Goal: Check status: Check status

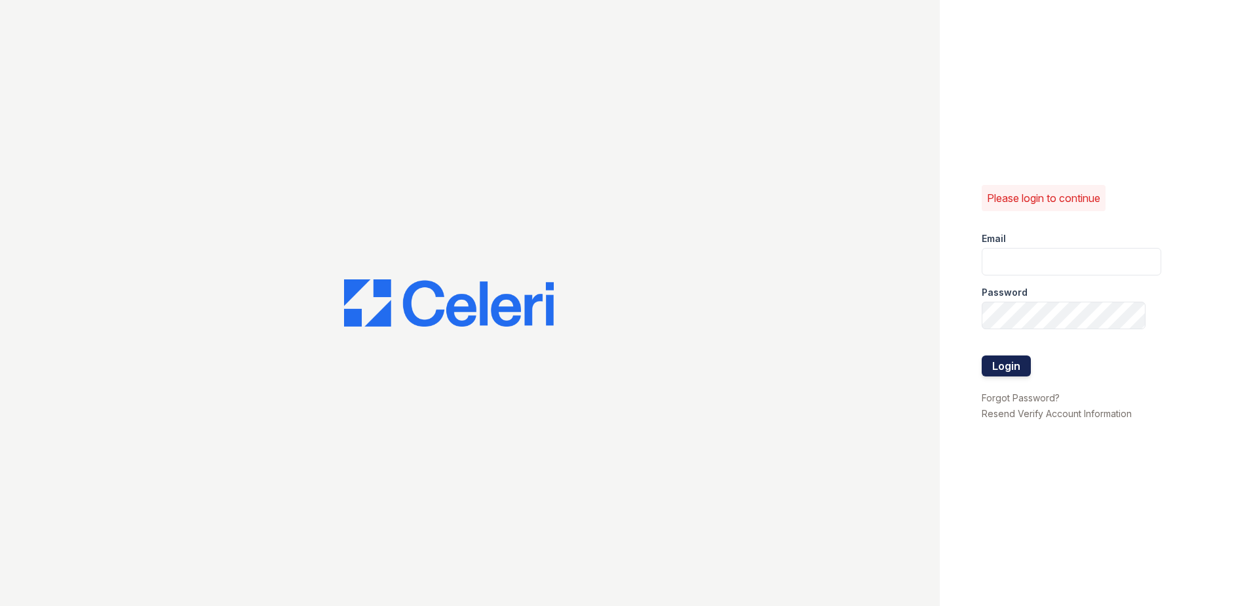
type input "Renewwaltham@trinity-pm.com"
click at [997, 364] on button "Login" at bounding box center [1006, 365] width 49 height 21
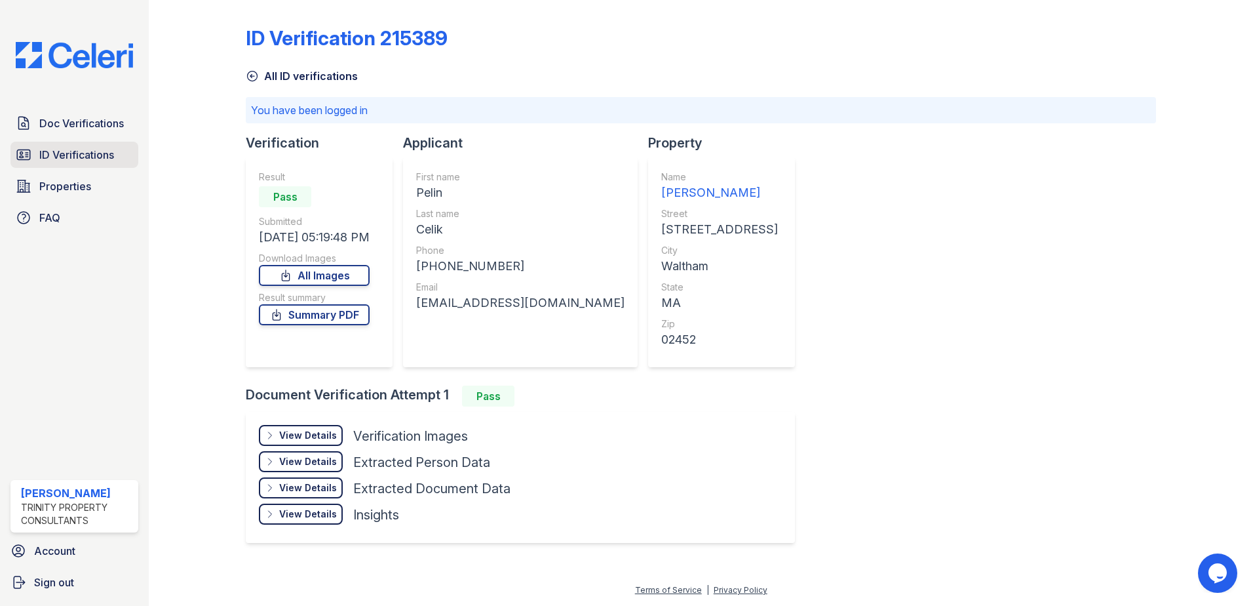
click at [77, 153] on span "ID Verifications" at bounding box center [76, 155] width 75 height 16
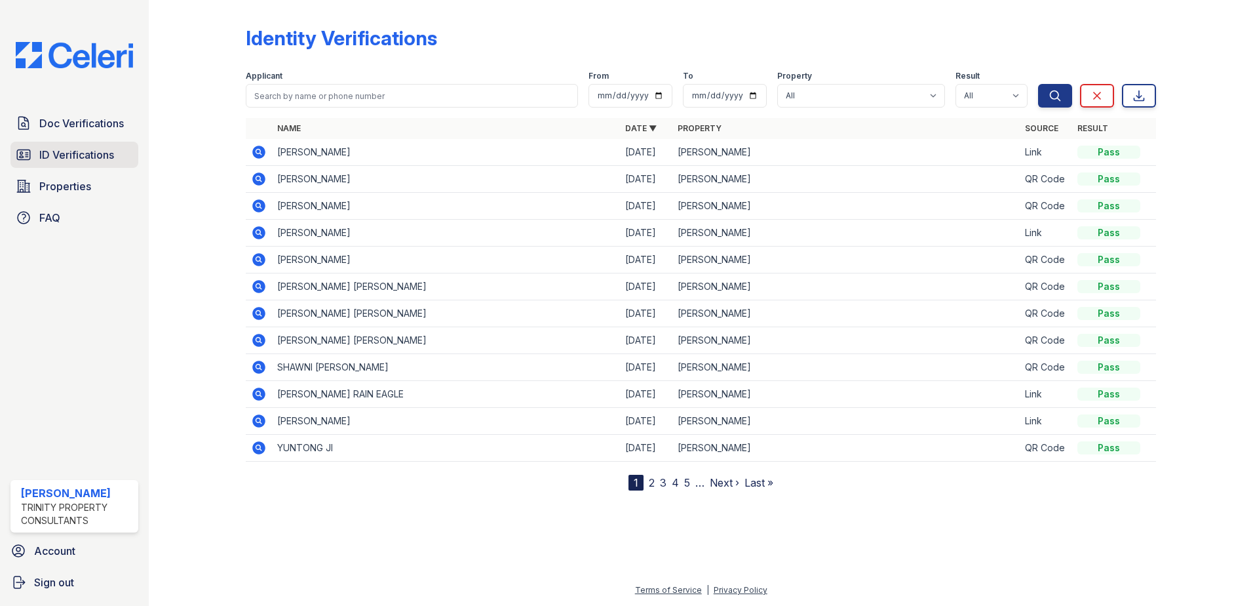
click at [88, 157] on span "ID Verifications" at bounding box center [76, 155] width 75 height 16
click at [87, 160] on span "ID Verifications" at bounding box center [76, 155] width 75 height 16
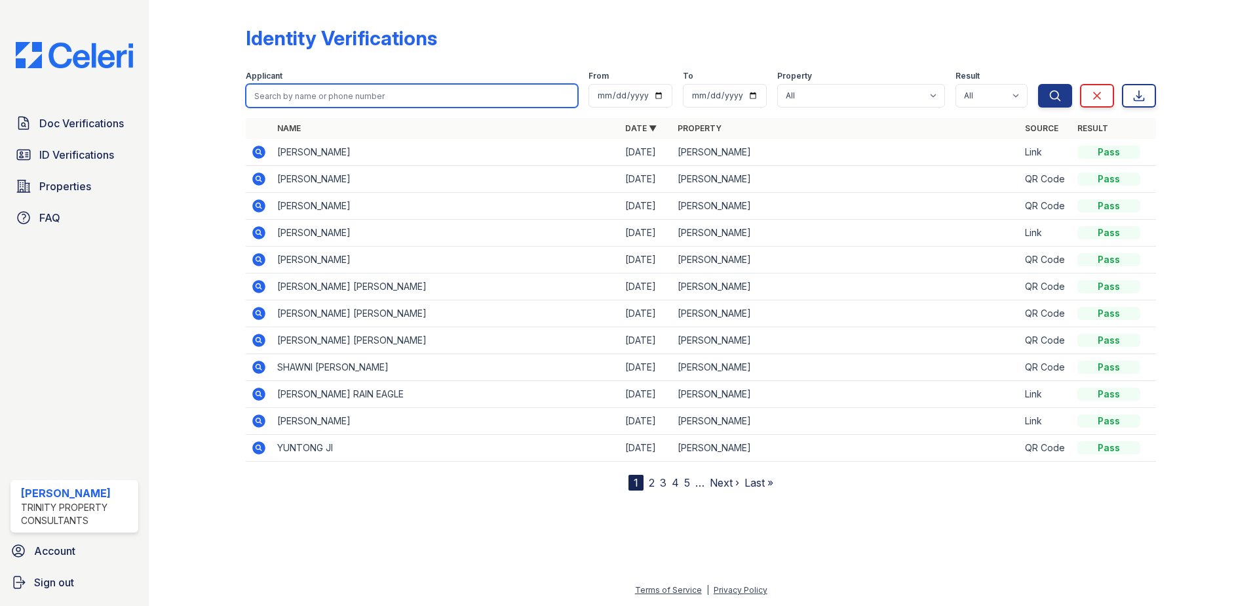
click at [346, 95] on input "search" at bounding box center [412, 96] width 332 height 24
type input "shamim"
click at [1038, 84] on button "Search" at bounding box center [1055, 96] width 34 height 24
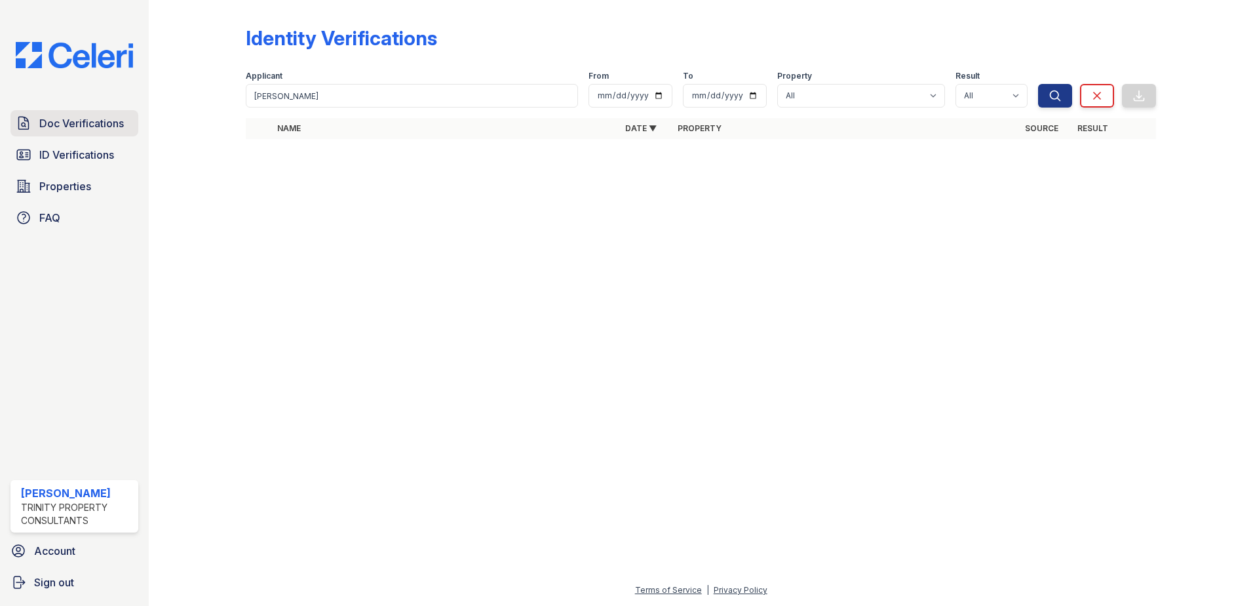
click at [114, 121] on span "Doc Verifications" at bounding box center [81, 123] width 85 height 16
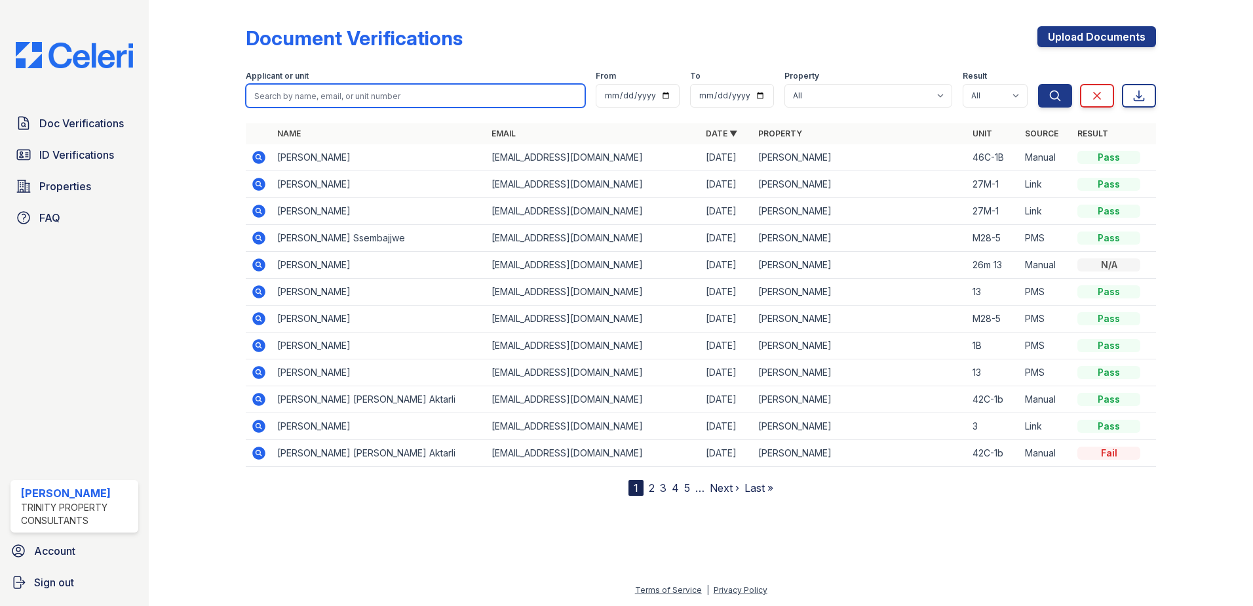
click at [416, 94] on input "search" at bounding box center [415, 96] width 339 height 24
click at [258, 347] on icon at bounding box center [259, 346] width 16 height 16
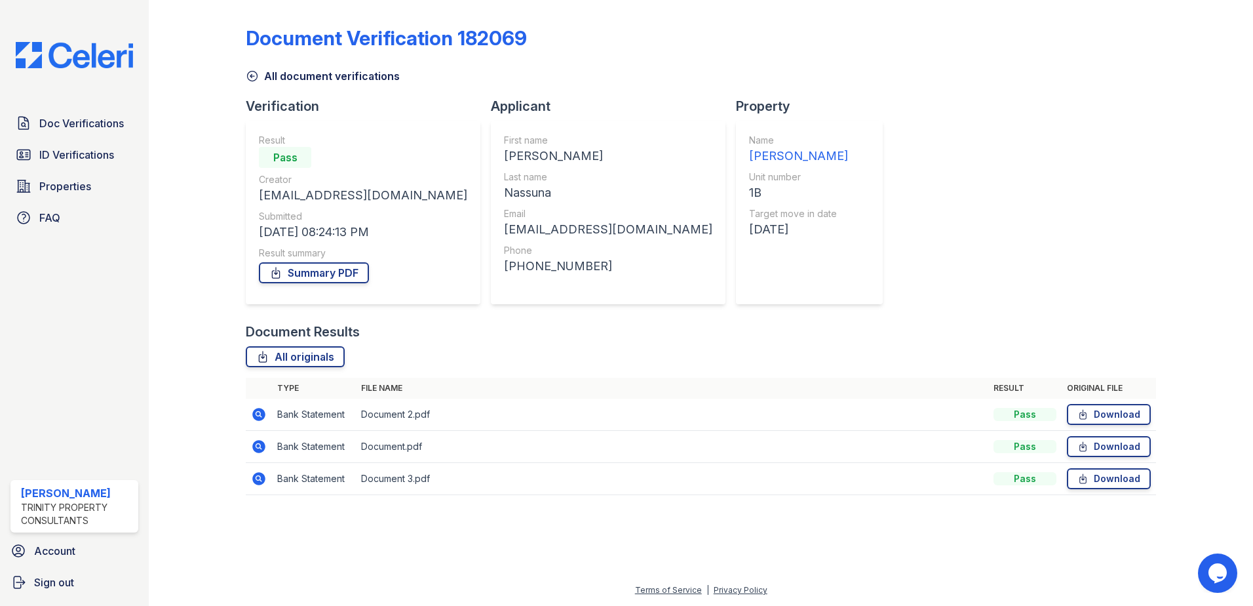
click at [0, 18] on html "Doc Verifications ID Verifications Properties FAQ [PERSON_NAME] Trinity Propert…" at bounding box center [626, 303] width 1253 height 606
